Goal: Task Accomplishment & Management: Manage account settings

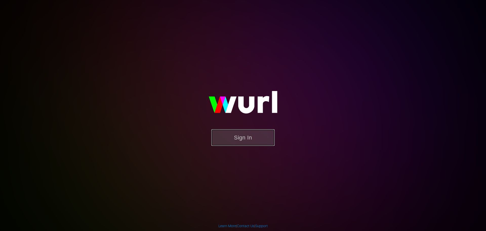
click at [250, 137] on button "Sign In" at bounding box center [242, 137] width 63 height 16
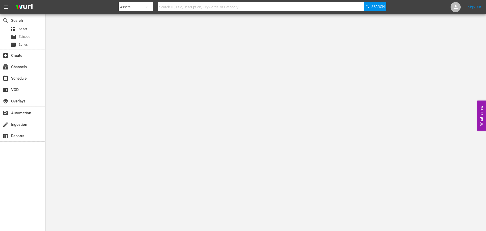
click at [144, 8] on icon "button" at bounding box center [147, 7] width 6 height 6
click at [24, 67] on div "Channels Series Episodes Assets" at bounding box center [243, 115] width 486 height 231
click at [23, 67] on div "Channels Series Episodes Assets" at bounding box center [243, 115] width 486 height 231
click at [16, 67] on div "subscriptions Channels" at bounding box center [14, 66] width 28 height 5
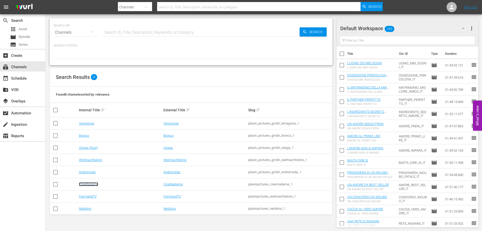
click at [85, 183] on link "CineMadame" at bounding box center [88, 184] width 19 height 4
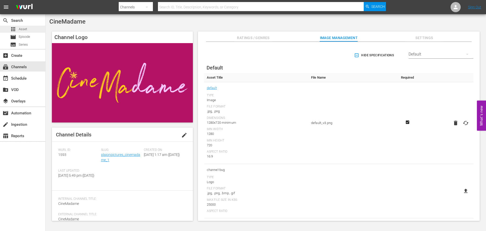
click at [19, 29] on span "Asset" at bounding box center [23, 29] width 8 height 5
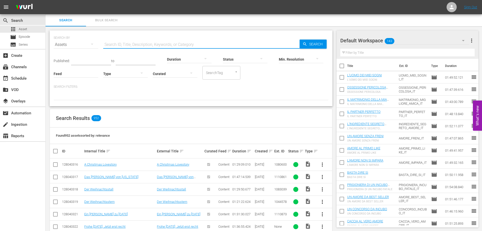
click at [149, 46] on input "text" at bounding box center [201, 44] width 196 height 12
type input "basta"
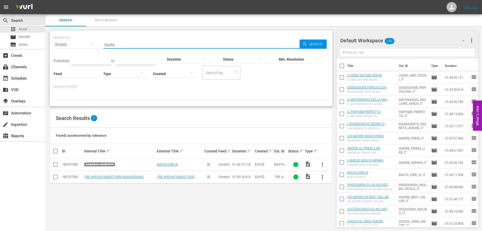
click at [95, 166] on link "BASTA DIRE Sì (fixed)" at bounding box center [99, 164] width 31 height 4
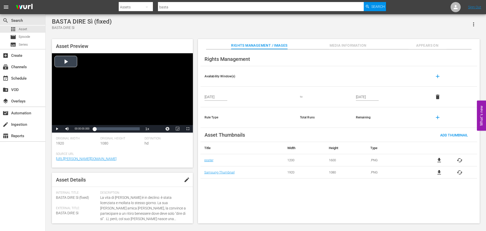
click at [67, 66] on div "Video Player" at bounding box center [122, 89] width 141 height 72
click at [439, 47] on span "Appears On" at bounding box center [427, 45] width 38 height 6
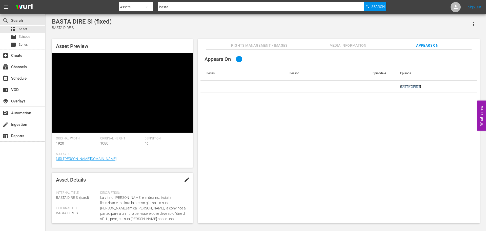
click at [413, 87] on link "BASTA DIRE Sì" at bounding box center [410, 87] width 21 height 4
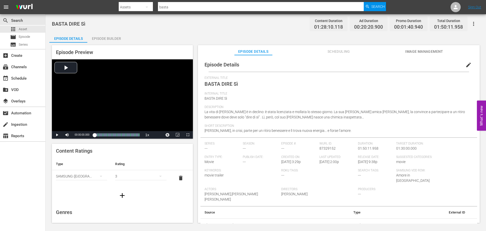
click at [342, 51] on span "Scheduling" at bounding box center [339, 51] width 38 height 6
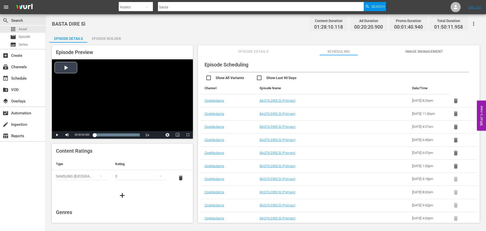
click at [122, 91] on div "Video Player" at bounding box center [122, 95] width 141 height 72
click at [109, 34] on div "Episode Builder" at bounding box center [106, 38] width 38 height 12
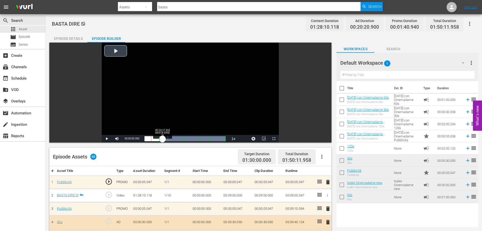
click at [162, 138] on div "Loaded : 100.00% 00:24:17.916 BASTA DIRE Sì 00:00:00.000 [GEOGRAPHIC_DATA] 1: 0…" at bounding box center [185, 138] width 81 height 5
click at [173, 139] on div "00:38:19.811 BASTA DIRE Sì" at bounding box center [173, 138] width 0 height 5
click at [67, 37] on div "Episode Details" at bounding box center [68, 38] width 38 height 12
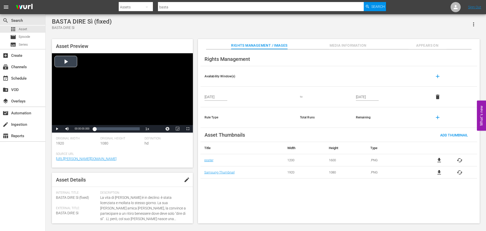
click at [94, 80] on div "Video Player" at bounding box center [122, 89] width 141 height 72
click at [106, 127] on div "Loaded : 0.57% 00:20:48.230 00:00:00.681" at bounding box center [116, 128] width 45 height 5
click at [121, 129] on div "Loaded : 27.58% 00:51:30.855 00:23:20.351" at bounding box center [116, 128] width 45 height 5
click at [129, 130] on div "Loaded : 59.03% 01:06:22.448 00:51:32.855" at bounding box center [116, 128] width 45 height 5
click at [109, 132] on div "Loaded : 77.20% 00:28:14.026 01:07:04.279" at bounding box center [117, 129] width 50 height 8
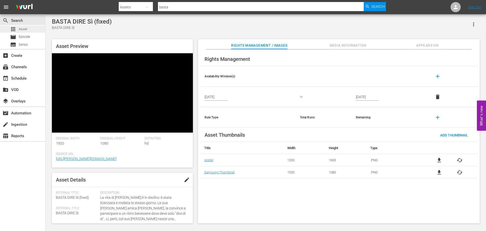
click at [31, 31] on div "apps Asset" at bounding box center [22, 29] width 45 height 7
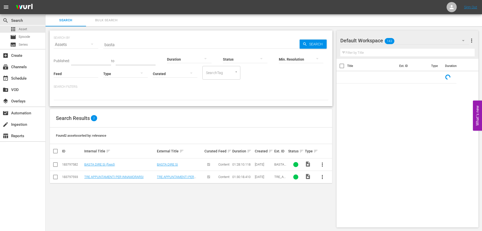
click at [137, 48] on input "basta" at bounding box center [201, 44] width 196 height 12
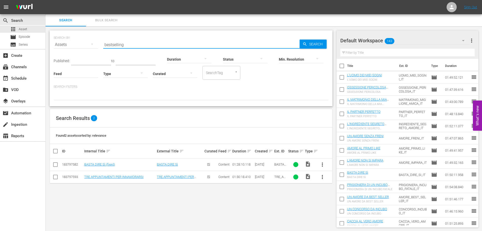
type input "bestselling"
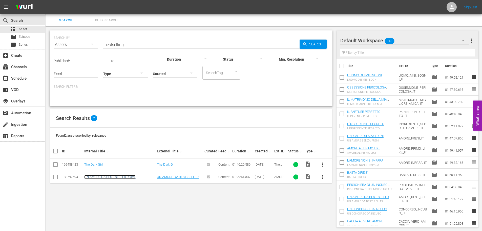
click at [110, 177] on link "UN AMORE DA BEST SELLER (fixed)" at bounding box center [109, 177] width 51 height 4
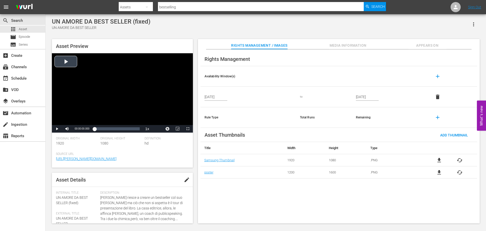
click at [66, 64] on div "Video Player" at bounding box center [122, 89] width 141 height 72
click at [104, 131] on div "00:18:39.216" at bounding box center [104, 128] width 0 height 5
click at [123, 131] on div "Loaded : 29.89% 00:55:57.648 00:26:15.079" at bounding box center [116, 128] width 45 height 5
click at [131, 131] on div "Loaded : 63.69% 01:12:35.868 00:56:29.822" at bounding box center [116, 128] width 45 height 5
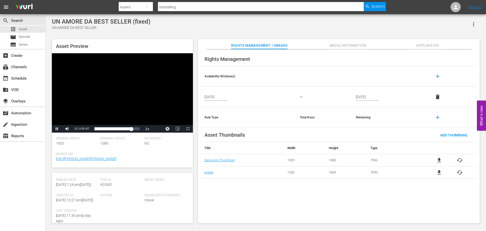
scroll to position [136, 0]
click at [426, 47] on span "Appears On" at bounding box center [427, 45] width 38 height 6
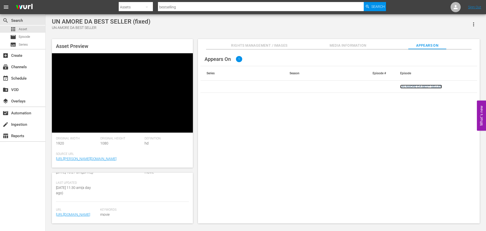
click at [424, 88] on link "UN AMORE DA BEST SELLER" at bounding box center [421, 87] width 42 height 4
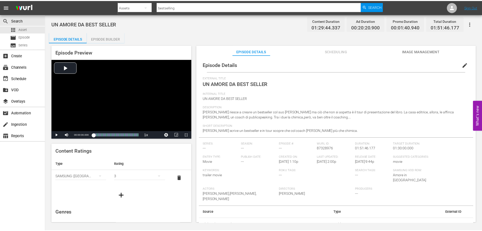
scroll to position [1, 0]
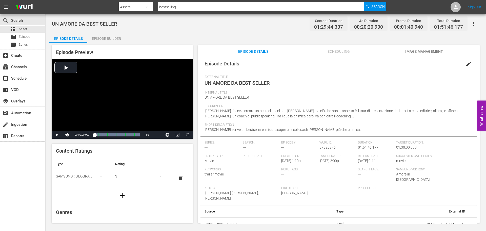
click at [106, 36] on div "Episode Builder" at bounding box center [106, 38] width 38 height 12
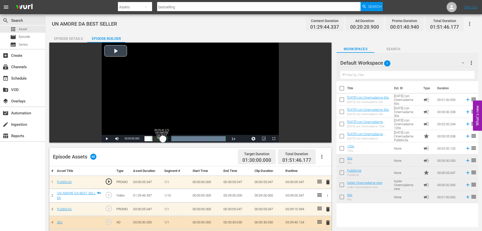
click at [163, 136] on div "Loaded : 100.00% 00:25:41.171 UN AMORE DA BEST SELLER 00:00:00.000" at bounding box center [185, 138] width 81 height 5
click at [30, 28] on div "apps Asset" at bounding box center [22, 29] width 45 height 7
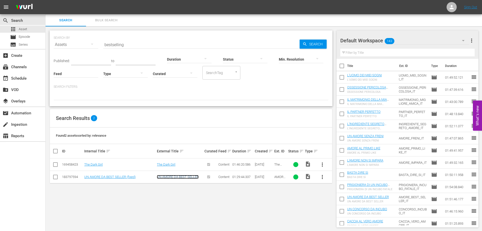
click at [164, 178] on link "UN AMORE DA BEST SELLER" at bounding box center [178, 177] width 42 height 4
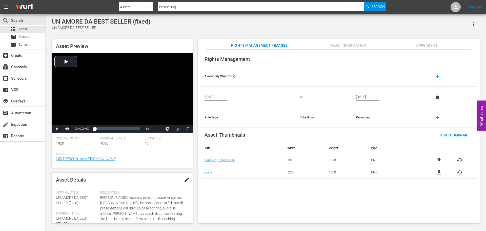
click at [412, 43] on span "Appears On" at bounding box center [427, 45] width 38 height 6
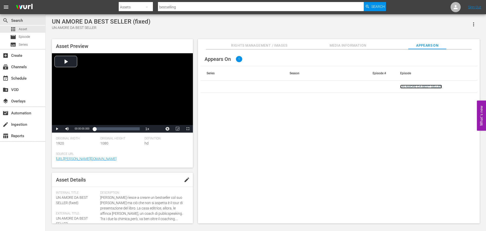
click at [411, 85] on link "UN AMORE DA BEST SELLER" at bounding box center [421, 87] width 42 height 4
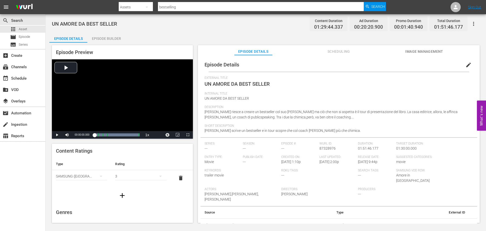
click at [171, 9] on input "bestselling" at bounding box center [261, 7] width 206 height 12
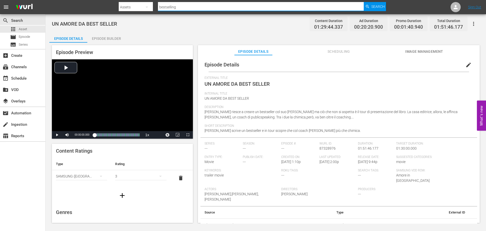
click at [171, 9] on input "bestselling" at bounding box center [261, 7] width 206 height 12
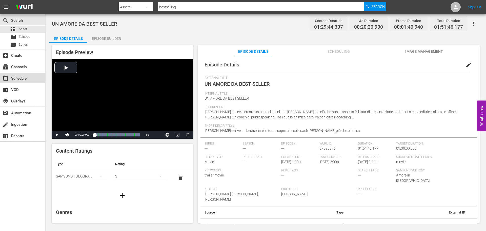
click at [18, 77] on div "event_available Schedule" at bounding box center [14, 77] width 28 height 5
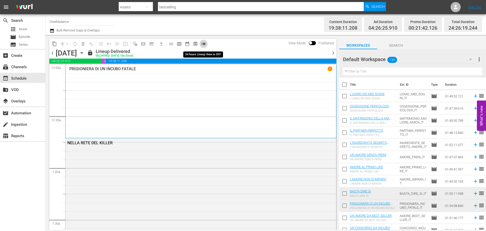
click at [204, 44] on span "toggle_off" at bounding box center [203, 43] width 5 height 5
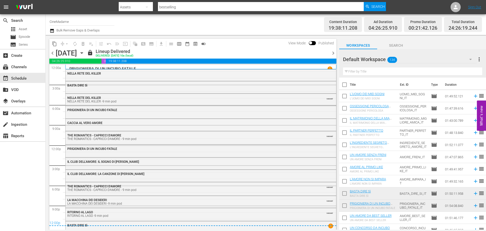
click at [85, 51] on icon "button" at bounding box center [82, 53] width 6 height 6
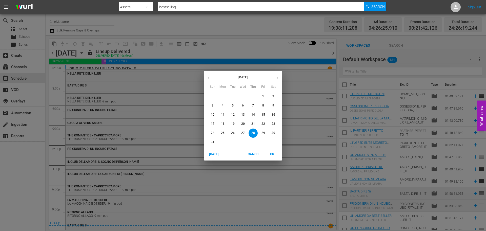
click at [275, 134] on span "30" at bounding box center [273, 133] width 9 height 4
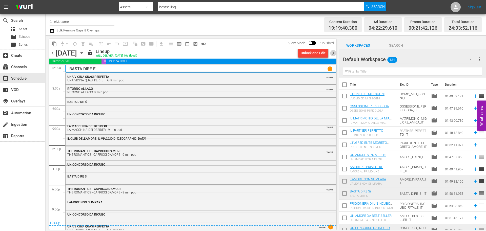
click at [335, 54] on span "chevron_right" at bounding box center [333, 53] width 6 height 6
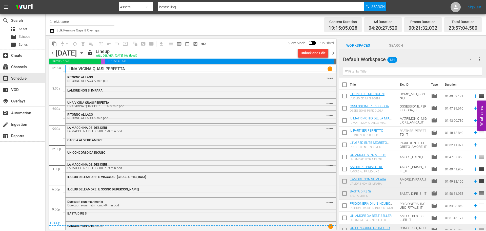
click at [334, 53] on span "chevron_right" at bounding box center [333, 53] width 6 height 6
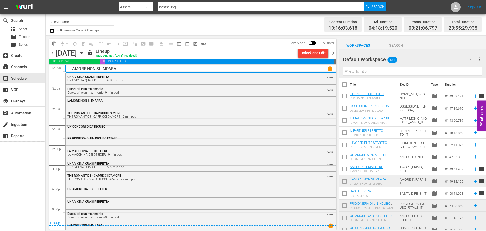
click at [335, 52] on span "chevron_right" at bounding box center [333, 53] width 6 height 6
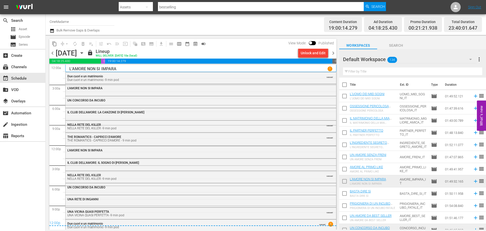
click at [335, 52] on span "chevron_right" at bounding box center [333, 53] width 6 height 6
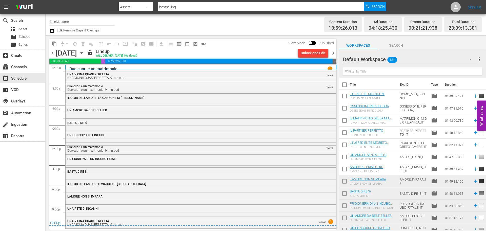
click at [335, 52] on span "chevron_right" at bounding box center [333, 53] width 6 height 6
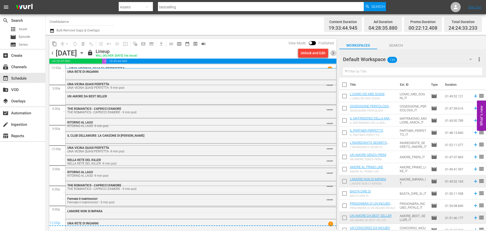
click at [335, 52] on span "chevron_right" at bounding box center [333, 53] width 6 height 6
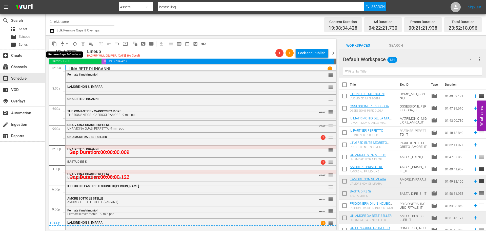
click at [62, 43] on span "compress" at bounding box center [62, 43] width 5 height 5
click at [68, 42] on span "arrow_drop_down" at bounding box center [66, 43] width 5 height 5
click at [78, 72] on li "Align to End of Previous Day" at bounding box center [66, 71] width 53 height 8
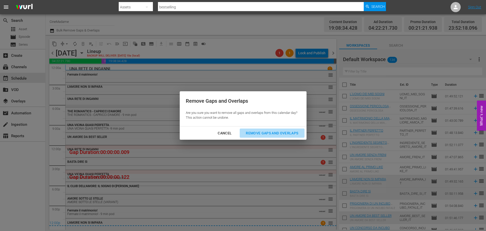
click at [266, 136] on div "Remove Gaps and Overlaps" at bounding box center [272, 133] width 60 height 6
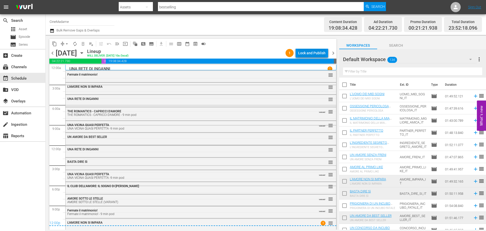
click at [313, 54] on div "Lock and Publish" at bounding box center [311, 52] width 27 height 9
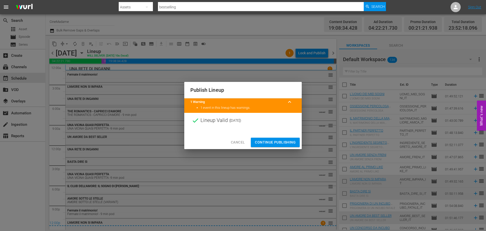
click at [280, 139] on span "Continue Publishing" at bounding box center [275, 142] width 41 height 6
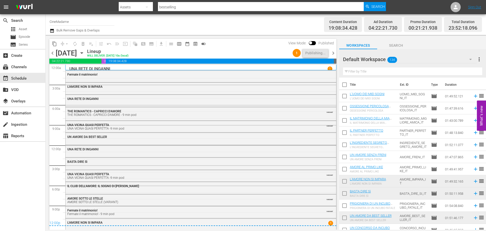
click at [51, 53] on span "chevron_left" at bounding box center [52, 53] width 6 height 6
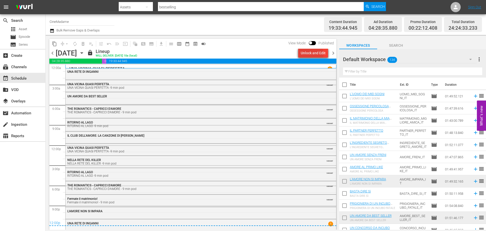
click at [309, 54] on div "Unlock and Edit" at bounding box center [313, 52] width 25 height 9
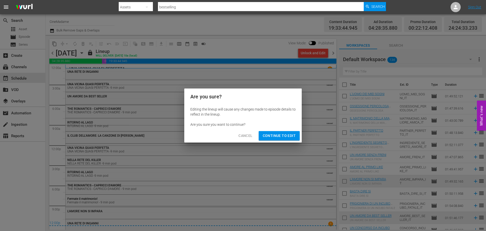
click at [275, 134] on span "Continue to Edit" at bounding box center [279, 135] width 33 height 6
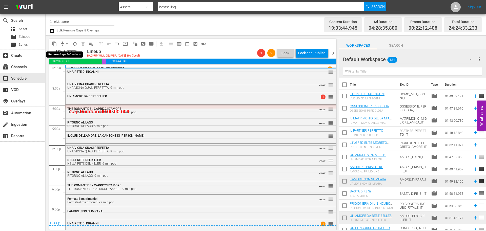
click at [65, 43] on span "arrow_drop_down" at bounding box center [66, 43] width 5 height 5
click at [81, 72] on li "Align to End of Previous Day" at bounding box center [66, 71] width 53 height 8
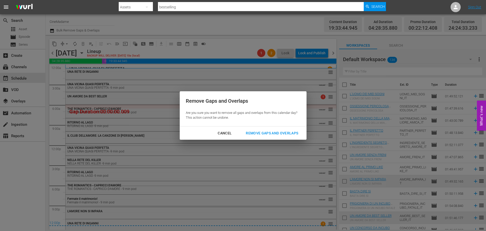
click at [258, 128] on button "Remove Gaps and Overlaps" at bounding box center [272, 132] width 65 height 9
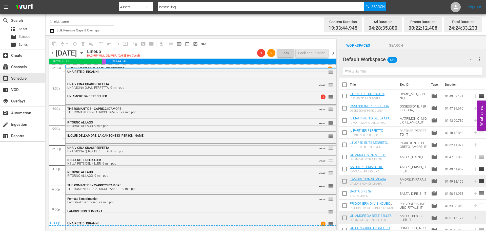
click at [55, 53] on span "chevron_left" at bounding box center [52, 53] width 6 height 6
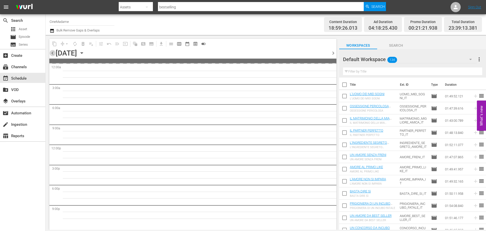
click at [55, 53] on span "chevron_left" at bounding box center [52, 53] width 6 height 6
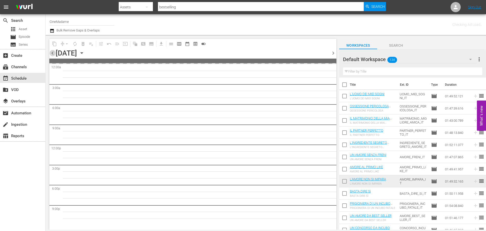
click at [54, 53] on span "chevron_left" at bounding box center [52, 53] width 6 height 6
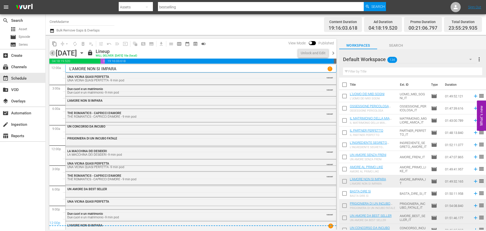
click at [54, 53] on span "chevron_left" at bounding box center [52, 53] width 6 height 6
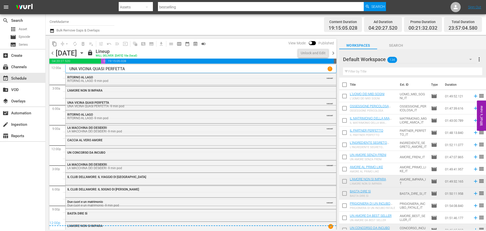
click at [54, 53] on span "chevron_left" at bounding box center [52, 53] width 6 height 6
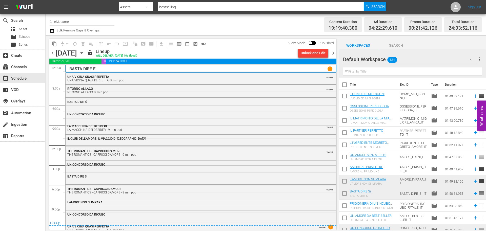
click at [313, 53] on div "Unlock and Edit" at bounding box center [313, 52] width 25 height 9
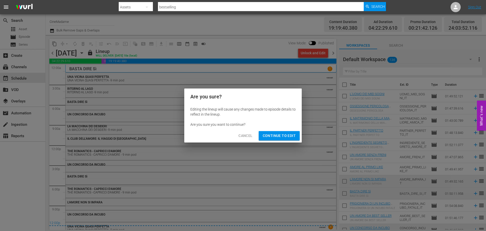
click at [284, 139] on button "Continue to Edit" at bounding box center [279, 135] width 41 height 9
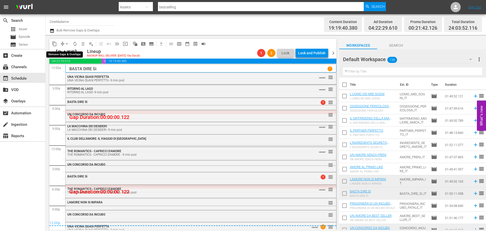
click at [67, 43] on span "arrow_drop_down" at bounding box center [66, 43] width 5 height 5
click at [78, 69] on li "Align to End of Previous Day" at bounding box center [66, 71] width 53 height 8
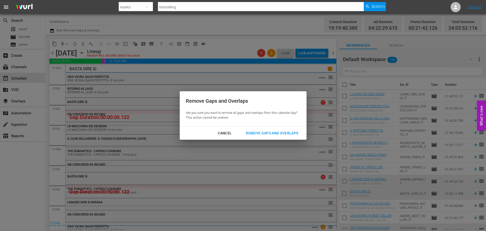
click at [291, 135] on div "Remove Gaps and Overlaps" at bounding box center [272, 133] width 60 height 6
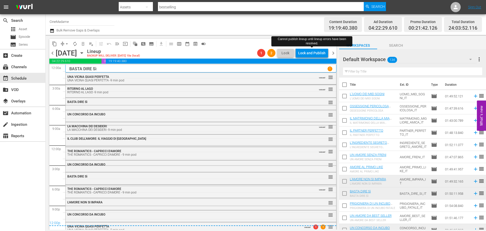
click at [316, 55] on div "Lock and Publish" at bounding box center [311, 52] width 27 height 9
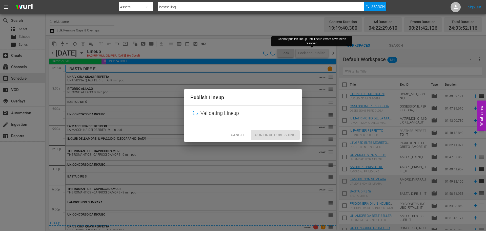
click at [283, 137] on div "Cancel Continue Publishing" at bounding box center [242, 134] width 117 height 13
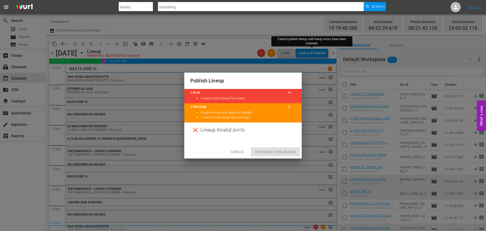
click at [238, 152] on span "Cancel" at bounding box center [238, 152] width 14 height 6
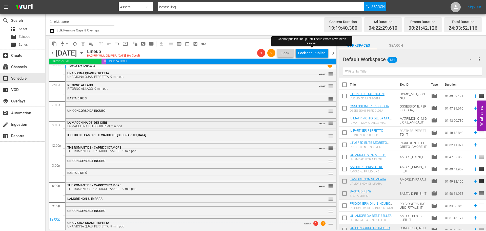
scroll to position [5, 0]
click at [241, 224] on div "UNA VICINA QUASI PERFETTA -9 min pod" at bounding box center [185, 225] width 237 height 4
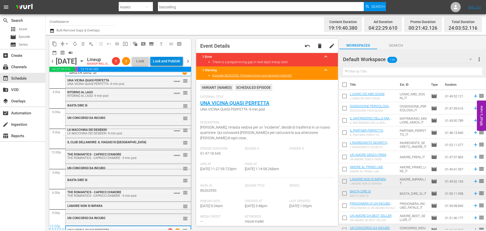
click at [173, 66] on div "Lock and Publish" at bounding box center [166, 60] width 27 height 9
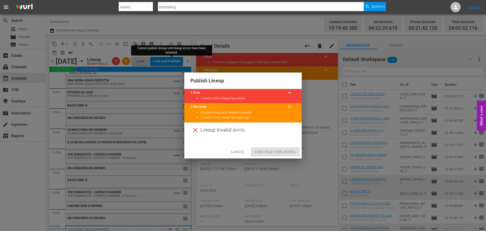
click at [235, 152] on span "Cancel" at bounding box center [238, 152] width 14 height 6
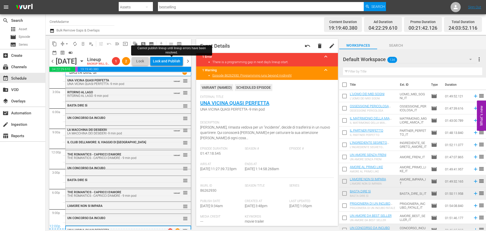
click at [188, 62] on span "chevron_right" at bounding box center [188, 61] width 6 height 6
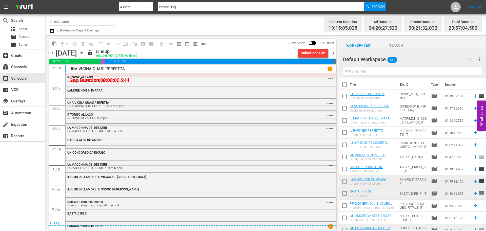
click at [316, 54] on div "Unlock and Edit" at bounding box center [313, 52] width 25 height 9
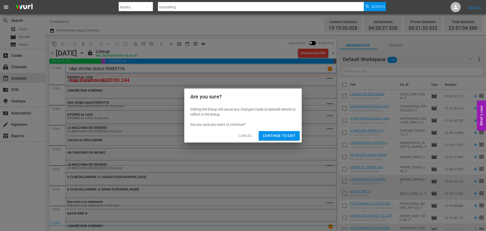
click at [285, 134] on span "Continue to Edit" at bounding box center [279, 135] width 33 height 6
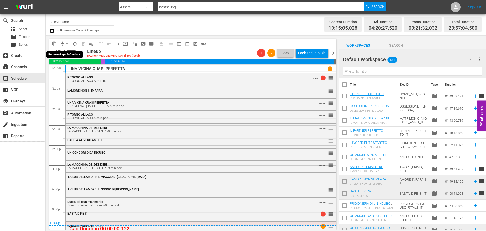
click at [65, 42] on span "arrow_drop_down" at bounding box center [66, 43] width 5 height 5
click at [73, 71] on li "Align to End of Previous Day" at bounding box center [66, 71] width 53 height 8
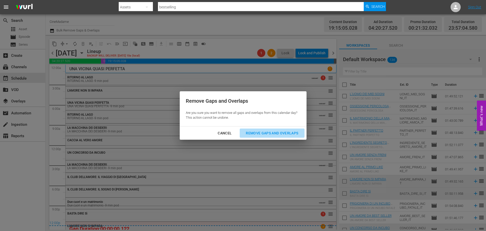
click at [266, 134] on div "Remove Gaps and Overlaps" at bounding box center [272, 133] width 60 height 6
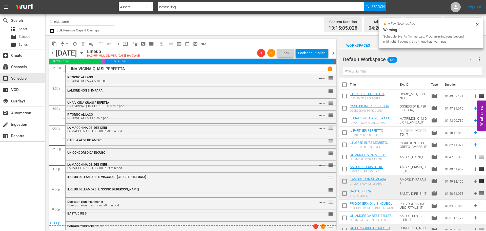
click at [51, 52] on span "chevron_left" at bounding box center [52, 53] width 6 height 6
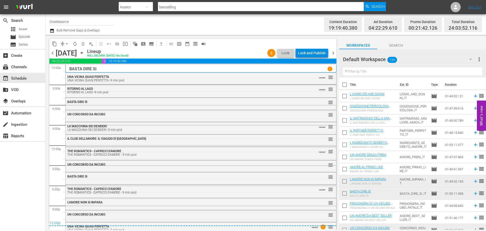
click at [313, 55] on div "Lock and Publish" at bounding box center [311, 52] width 27 height 9
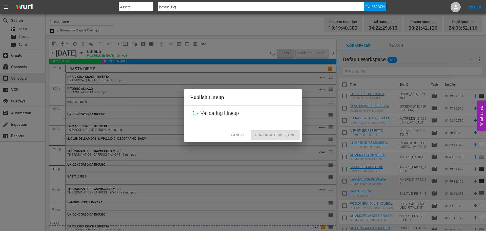
click at [279, 133] on div "Cancel Continue Publishing" at bounding box center [242, 134] width 117 height 13
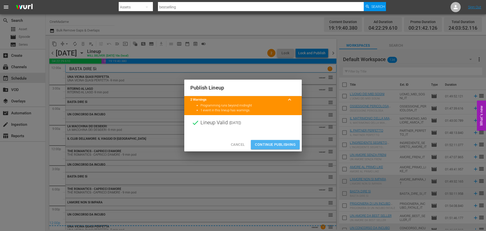
click at [274, 143] on span "Continue Publishing" at bounding box center [275, 144] width 41 height 6
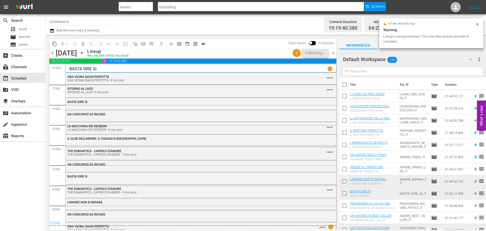
click at [333, 53] on span "chevron_right" at bounding box center [333, 53] width 6 height 6
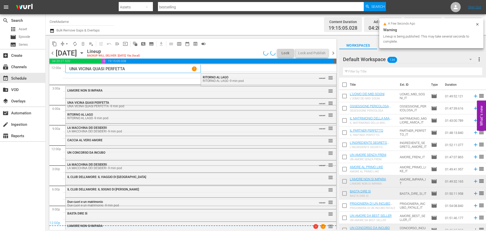
click at [333, 53] on span "chevron_right" at bounding box center [333, 53] width 6 height 6
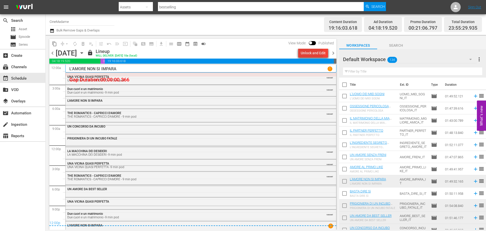
click at [313, 53] on div "Unlock and Edit" at bounding box center [313, 52] width 25 height 9
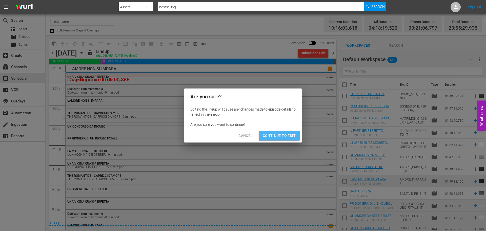
click at [288, 139] on button "Continue to Edit" at bounding box center [279, 135] width 41 height 9
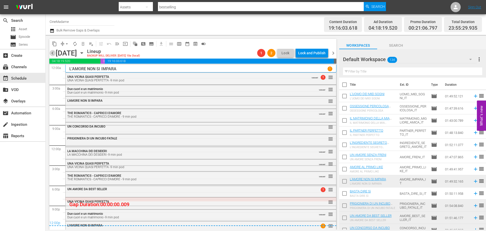
click at [49, 55] on span "chevron_left" at bounding box center [52, 53] width 6 height 6
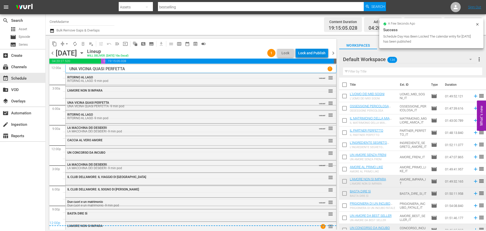
click at [315, 54] on div "Lock and Publish" at bounding box center [311, 52] width 27 height 9
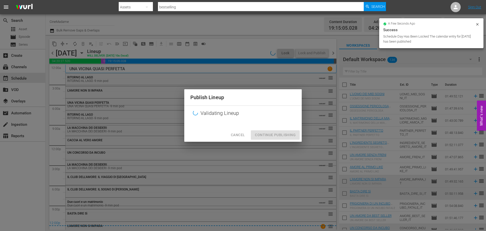
click at [269, 141] on div "Cancel Continue Publishing" at bounding box center [242, 134] width 117 height 13
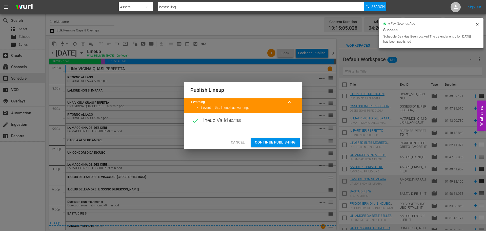
click at [271, 141] on span "Continue Publishing" at bounding box center [275, 142] width 41 height 6
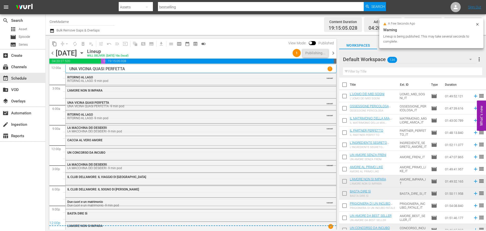
click at [333, 53] on span "chevron_right" at bounding box center [333, 53] width 6 height 6
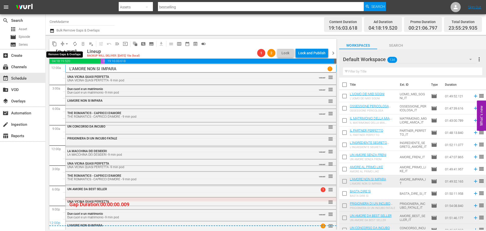
click at [65, 46] on span "arrow_drop_down" at bounding box center [66, 43] width 5 height 5
click at [78, 72] on li "Align to End of Previous Day" at bounding box center [66, 71] width 53 height 8
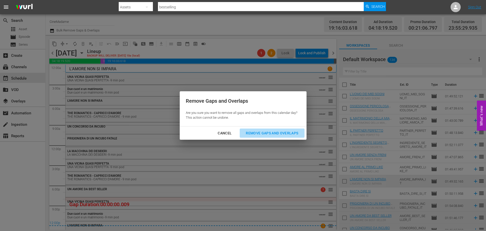
click at [262, 133] on div "Remove Gaps and Overlaps" at bounding box center [272, 133] width 60 height 6
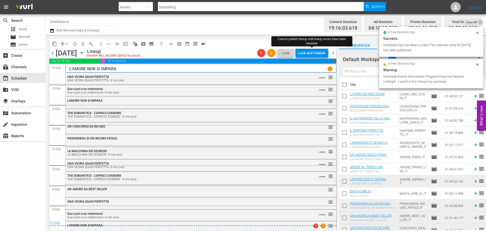
click at [316, 54] on div "Lock and Publish" at bounding box center [311, 52] width 27 height 9
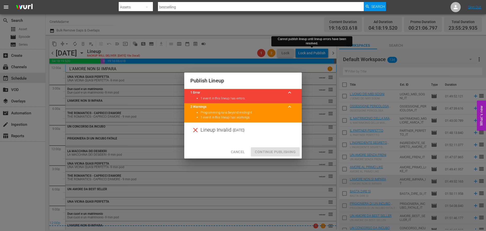
click at [239, 151] on span "Cancel" at bounding box center [238, 152] width 14 height 6
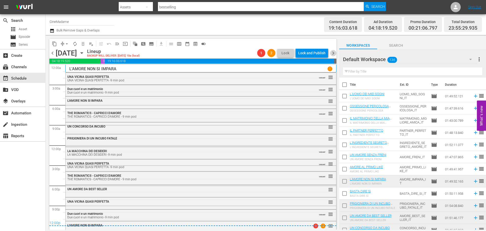
click at [334, 53] on span "chevron_right" at bounding box center [333, 53] width 6 height 6
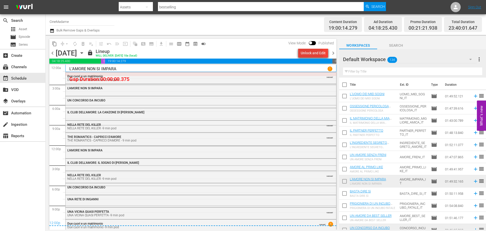
click at [312, 53] on div "Unlock and Edit" at bounding box center [313, 52] width 25 height 9
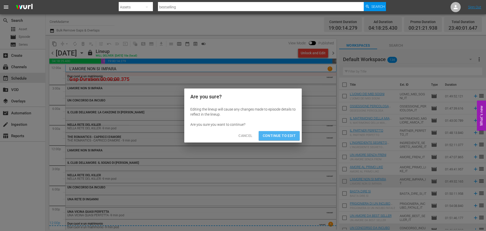
click at [280, 134] on span "Continue to Edit" at bounding box center [279, 135] width 33 height 6
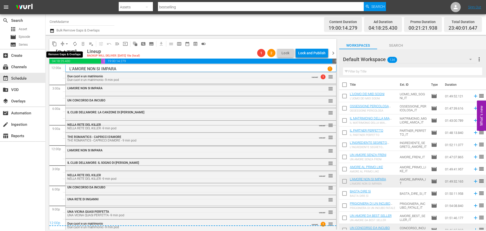
click at [67, 42] on span "arrow_drop_down" at bounding box center [66, 43] width 5 height 5
click at [70, 71] on li "Align to End of Previous Day" at bounding box center [66, 71] width 53 height 8
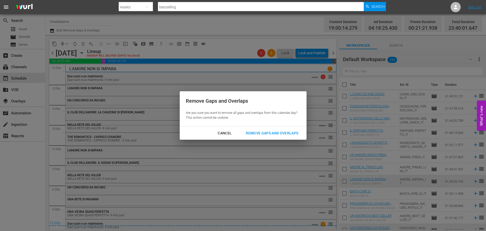
click at [277, 138] on div "Cancel Remove Gaps and Overlaps" at bounding box center [243, 132] width 127 height 13
click at [278, 134] on div "Remove Gaps and Overlaps" at bounding box center [272, 133] width 60 height 6
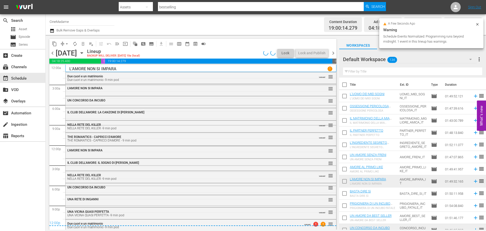
click at [55, 53] on span "chevron_left" at bounding box center [52, 53] width 6 height 6
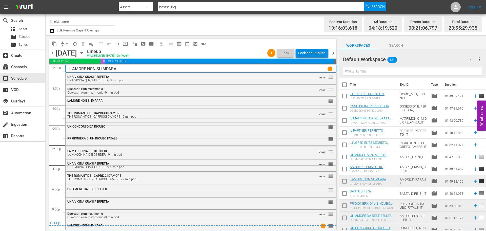
click at [313, 55] on div "Lock and Publish" at bounding box center [311, 52] width 27 height 9
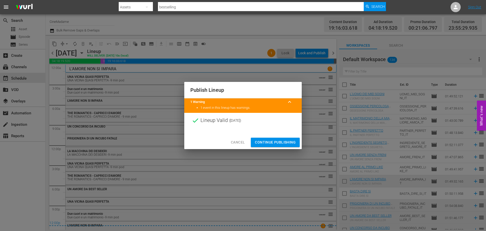
click at [270, 141] on span "Continue Publishing" at bounding box center [275, 142] width 41 height 6
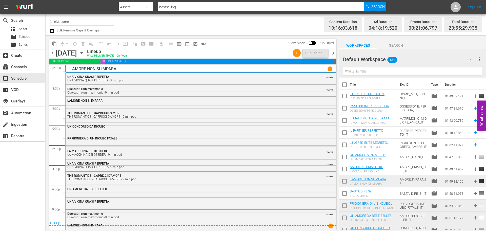
click at [334, 50] on span "chevron_right" at bounding box center [333, 53] width 6 height 6
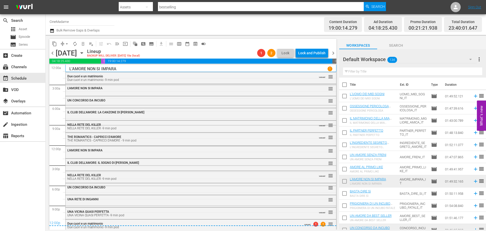
click at [332, 52] on span "chevron_right" at bounding box center [333, 53] width 6 height 6
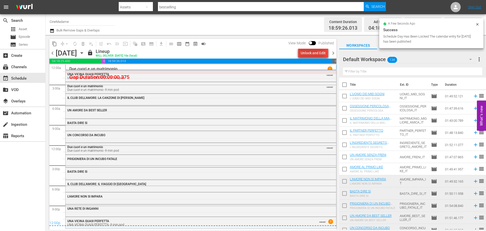
click at [313, 53] on div "Unlock and Edit" at bounding box center [313, 52] width 25 height 9
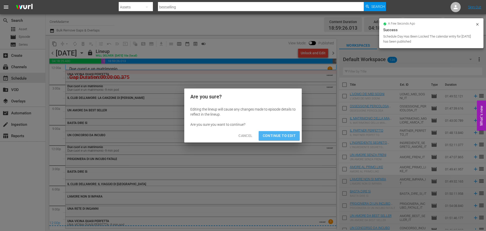
click at [281, 136] on span "Continue to Edit" at bounding box center [279, 135] width 33 height 6
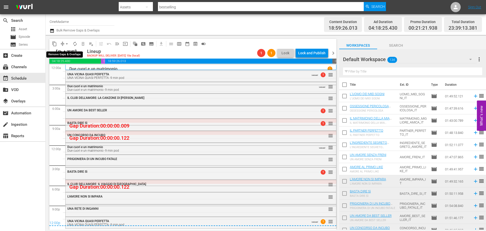
click at [66, 43] on span "arrow_drop_down" at bounding box center [66, 43] width 5 height 5
click at [77, 69] on li "Align to End of Previous Day" at bounding box center [66, 71] width 53 height 8
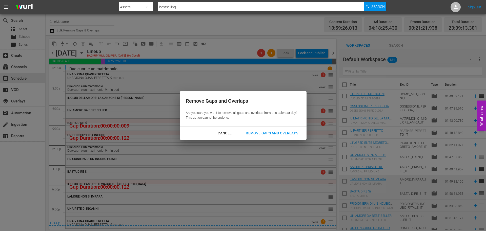
click at [259, 132] on div "Remove Gaps and Overlaps" at bounding box center [272, 133] width 60 height 6
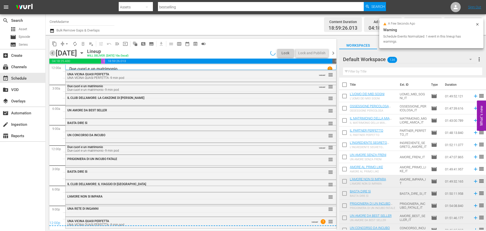
click at [52, 53] on span "chevron_left" at bounding box center [52, 53] width 6 height 6
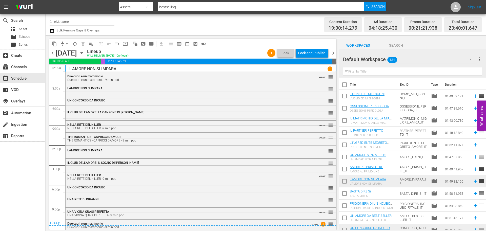
click at [310, 56] on div "Lock and Publish" at bounding box center [311, 52] width 27 height 9
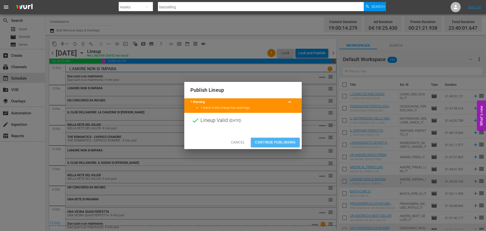
click at [266, 142] on span "Continue Publishing" at bounding box center [275, 142] width 41 height 6
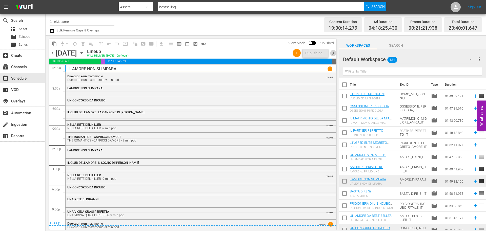
click at [331, 53] on span "chevron_right" at bounding box center [333, 53] width 6 height 6
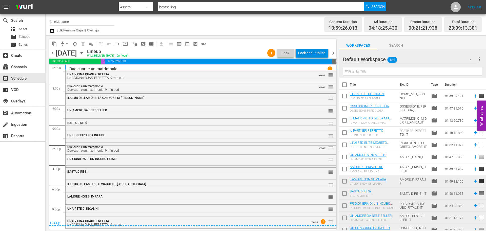
click at [307, 50] on div "Lock and Publish" at bounding box center [311, 52] width 27 height 9
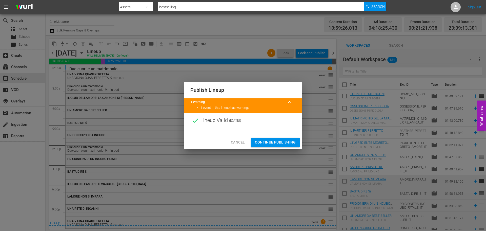
click at [286, 141] on span "Continue Publishing" at bounding box center [275, 142] width 41 height 6
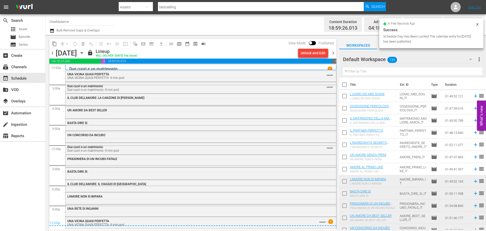
click at [333, 51] on span "chevron_right" at bounding box center [333, 53] width 6 height 6
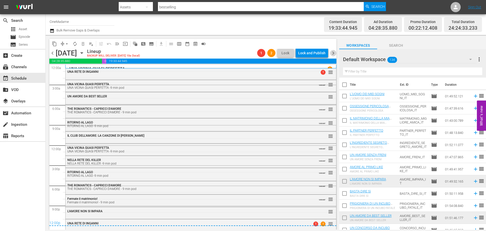
click at [333, 51] on span "chevron_right" at bounding box center [333, 53] width 6 height 6
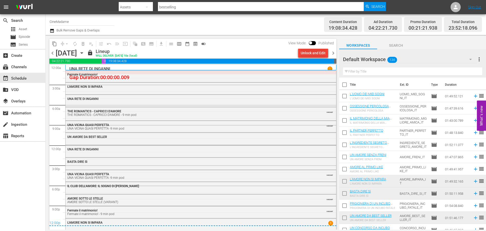
click at [325, 51] on div "Unlock and Edit" at bounding box center [313, 52] width 25 height 9
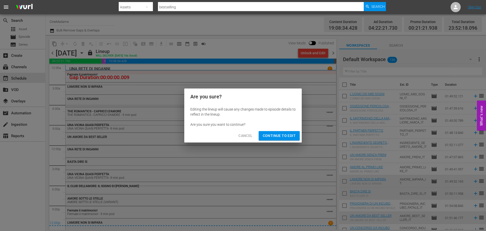
click at [275, 136] on span "Continue to Edit" at bounding box center [279, 135] width 33 height 6
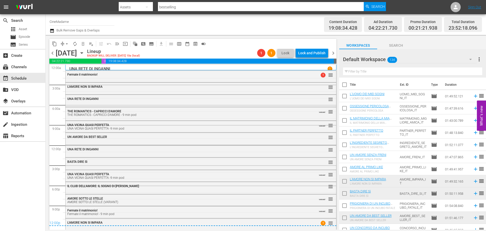
click at [64, 44] on button "arrow_drop_down" at bounding box center [67, 44] width 8 height 8
click at [71, 71] on li "Align to End of Previous Day" at bounding box center [66, 71] width 53 height 8
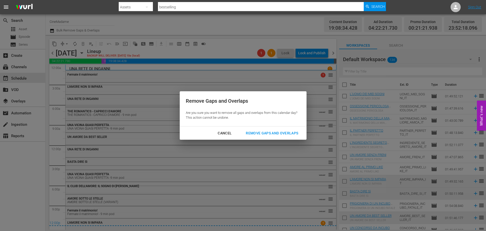
click at [271, 134] on div "Remove Gaps and Overlaps" at bounding box center [272, 133] width 60 height 6
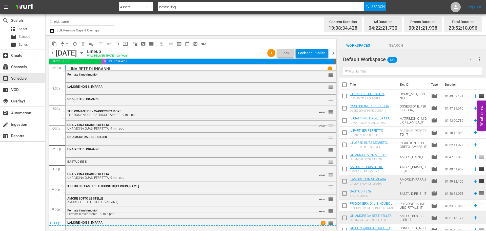
click at [54, 52] on span "chevron_left" at bounding box center [52, 53] width 6 height 6
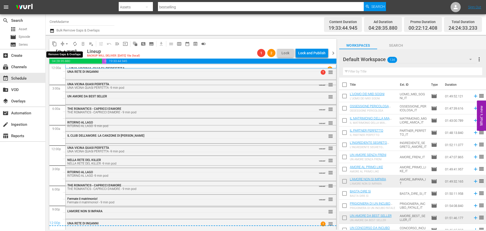
click at [65, 44] on span "arrow_drop_down" at bounding box center [66, 43] width 5 height 5
click at [66, 68] on li "Align to End of Previous Day" at bounding box center [66, 71] width 53 height 8
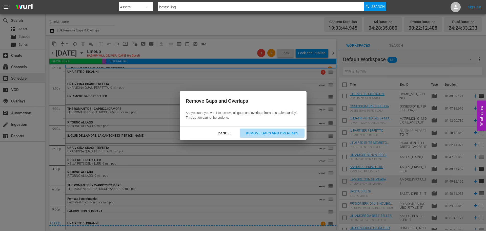
click at [286, 132] on div "Remove Gaps and Overlaps" at bounding box center [272, 133] width 60 height 6
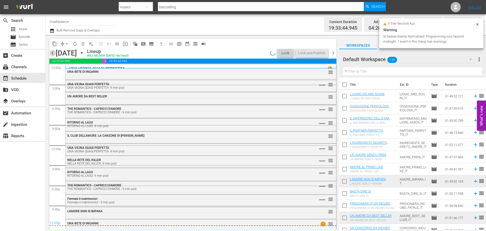
click at [54, 51] on span "chevron_left" at bounding box center [52, 53] width 6 height 6
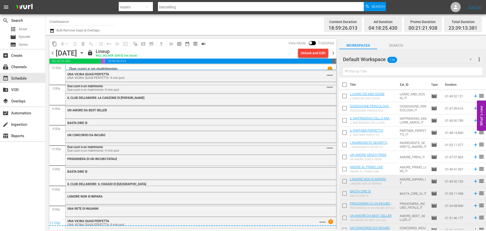
click at [331, 53] on span "chevron_right" at bounding box center [333, 53] width 6 height 6
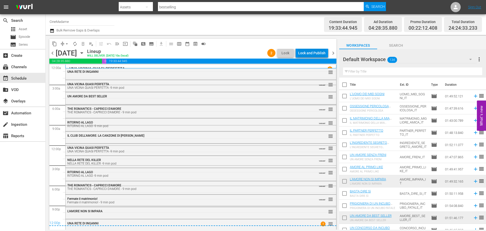
click at [319, 52] on div "Lock and Publish" at bounding box center [311, 52] width 27 height 9
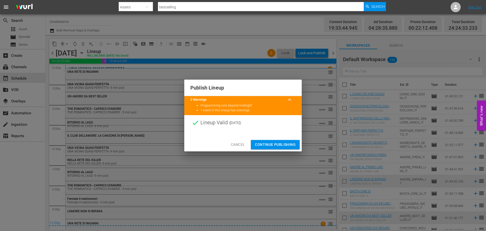
click at [279, 144] on span "Continue Publishing" at bounding box center [275, 144] width 41 height 6
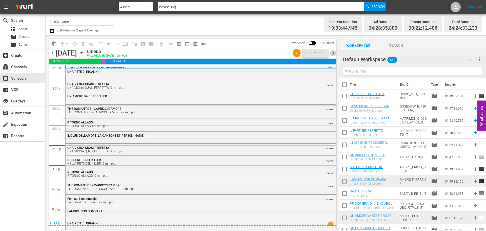
click at [334, 50] on span "chevron_right" at bounding box center [333, 53] width 6 height 6
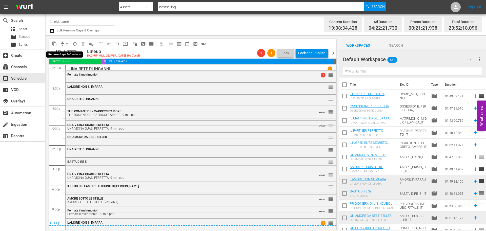
click at [66, 43] on span "arrow_drop_down" at bounding box center [66, 43] width 5 height 5
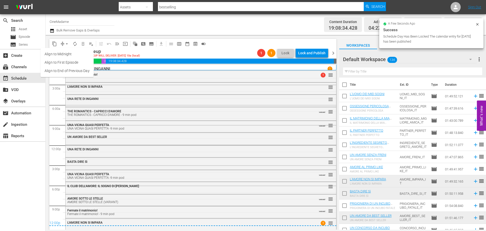
click at [73, 75] on ul "Align to Midnight Align to First Episode Align to End of Previous Day" at bounding box center [66, 62] width 53 height 29
click at [80, 71] on li "Align to End of Previous Day" at bounding box center [66, 71] width 53 height 8
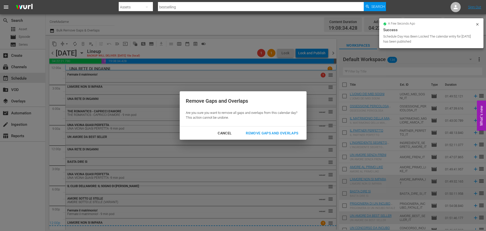
click at [278, 131] on div "Remove Gaps and Overlaps" at bounding box center [272, 133] width 60 height 6
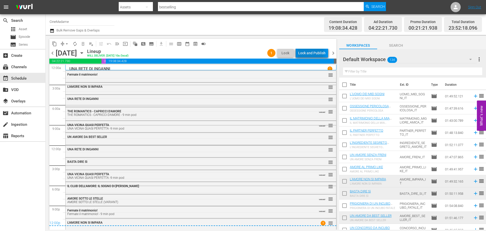
click at [311, 52] on div "Lock and Publish" at bounding box center [311, 52] width 27 height 9
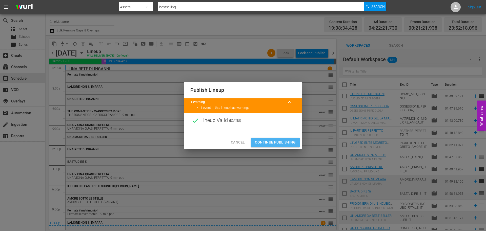
click at [279, 139] on span "Continue Publishing" at bounding box center [275, 142] width 41 height 6
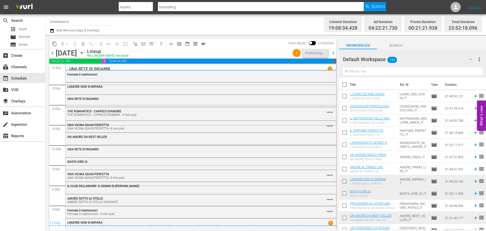
click at [334, 52] on span "chevron_right" at bounding box center [333, 53] width 6 height 6
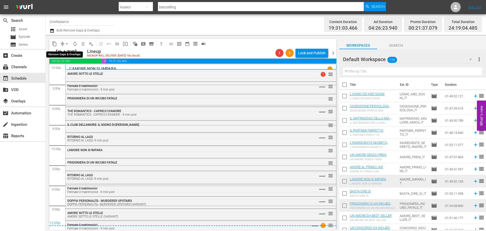
click at [67, 43] on span "arrow_drop_down" at bounding box center [66, 43] width 5 height 5
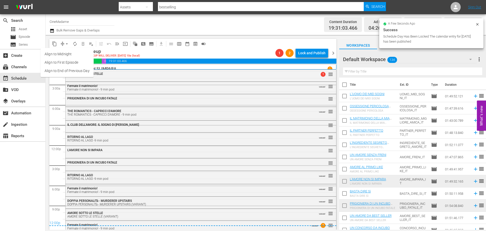
click at [64, 69] on li "Align to End of Previous Day" at bounding box center [66, 71] width 53 height 8
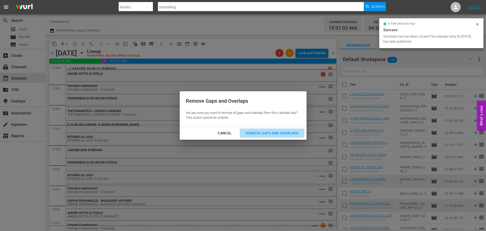
click at [275, 130] on div "Remove Gaps and Overlaps" at bounding box center [272, 133] width 60 height 6
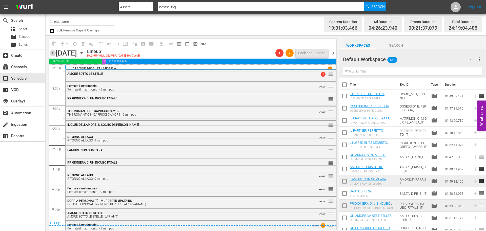
click at [52, 55] on span "chevron_left" at bounding box center [52, 53] width 6 height 6
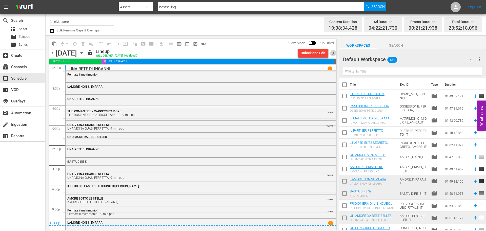
click at [334, 50] on span "chevron_right" at bounding box center [333, 53] width 6 height 6
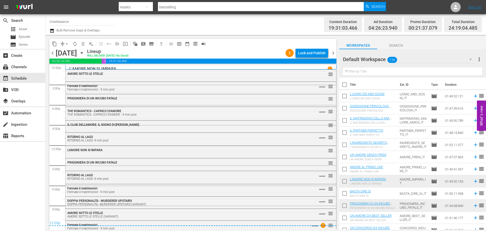
click at [318, 52] on div "Lock and Publish" at bounding box center [311, 52] width 27 height 9
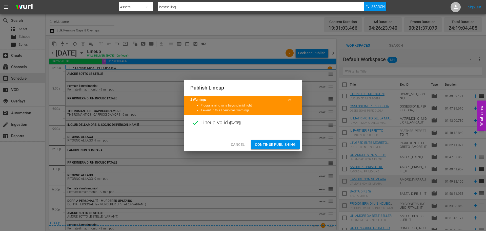
click at [271, 142] on span "Continue Publishing" at bounding box center [275, 144] width 41 height 6
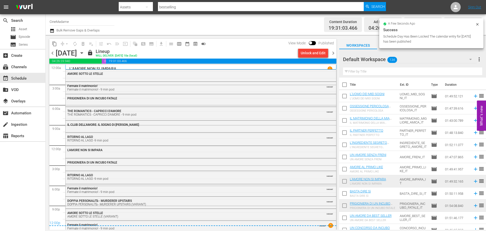
click at [331, 52] on span "chevron_right" at bounding box center [333, 53] width 6 height 6
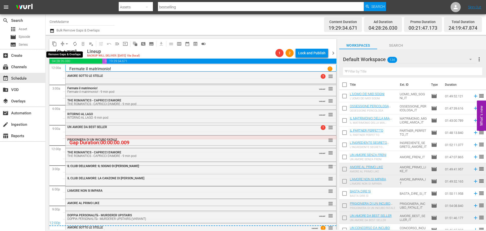
click at [67, 43] on span "arrow_drop_down" at bounding box center [66, 43] width 5 height 5
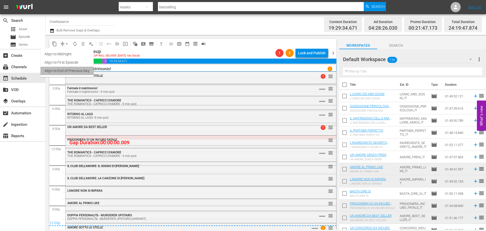
click at [70, 73] on li "Align to End of Previous Day" at bounding box center [66, 71] width 53 height 8
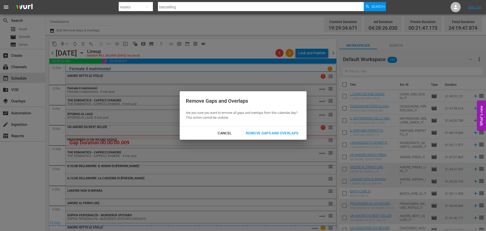
click at [275, 132] on div "Remove Gaps and Overlaps" at bounding box center [272, 133] width 60 height 6
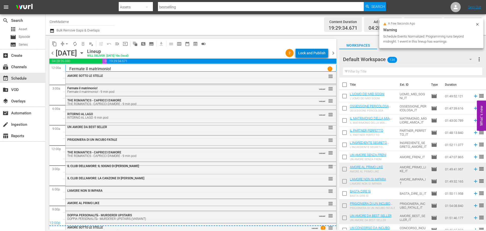
click at [314, 54] on div "Lock and Publish" at bounding box center [311, 52] width 27 height 9
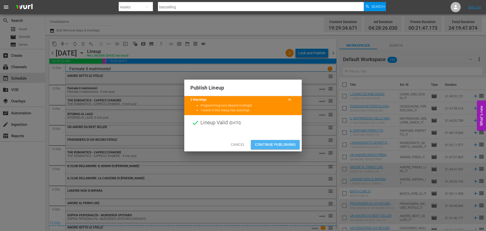
click at [281, 142] on span "Continue Publishing" at bounding box center [275, 144] width 41 height 6
